Goal: Subscribe to service/newsletter

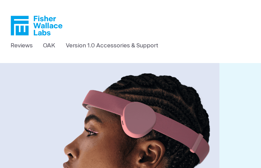
type input "[EMAIL_ADDRESS][DOMAIN_NAME]"
type input "XGSSWVYh"
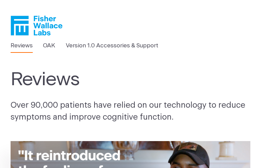
type input "[EMAIL_ADDRESS][DOMAIN_NAME]"
type input "rjlQayixEQpnGNL"
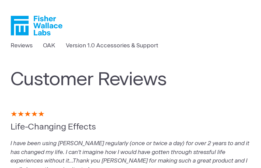
type input "[EMAIL_ADDRESS][DOMAIN_NAME]"
type input "ufvJYgkes"
